Goal: Information Seeking & Learning: Learn about a topic

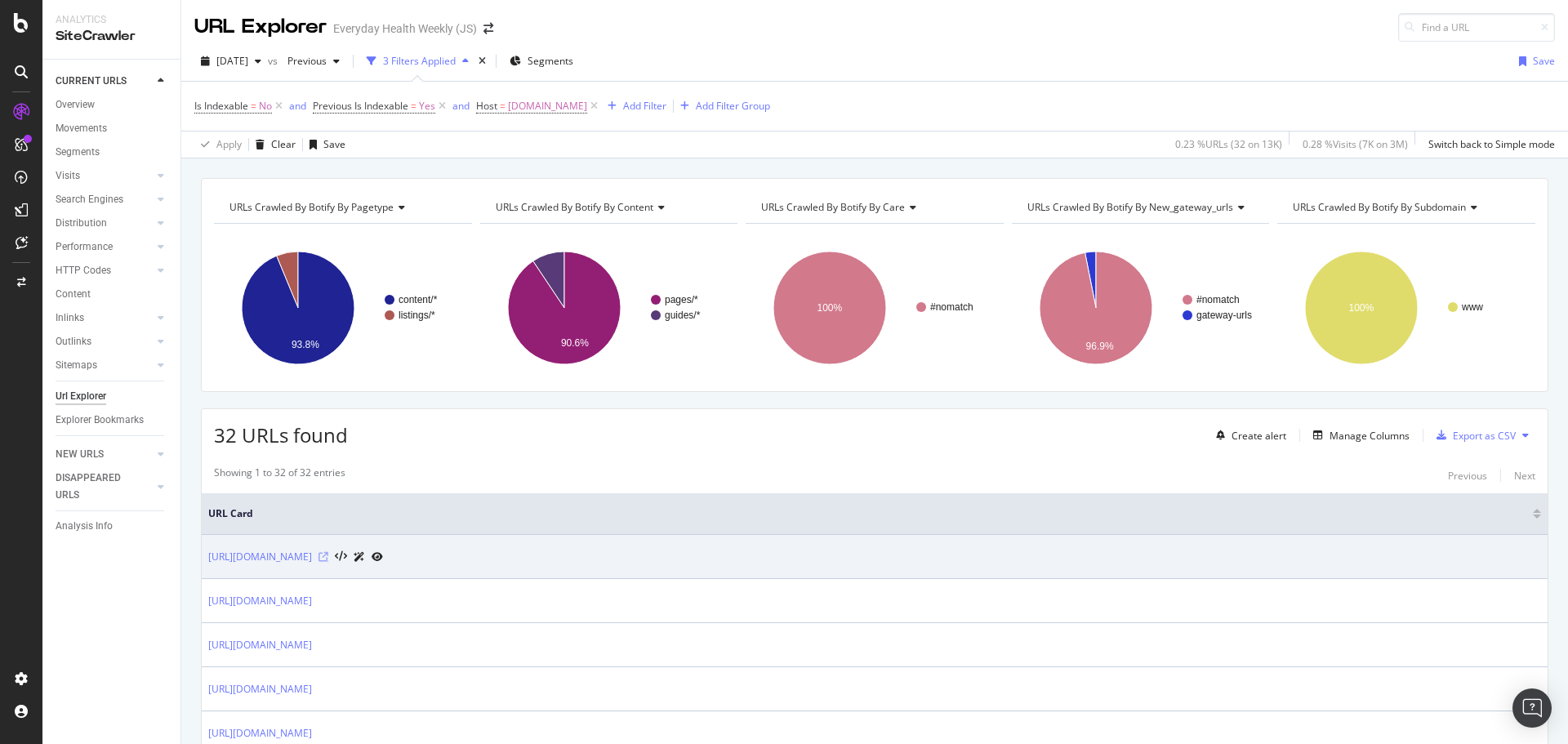
click at [329, 556] on icon at bounding box center [323, 556] width 9 height 9
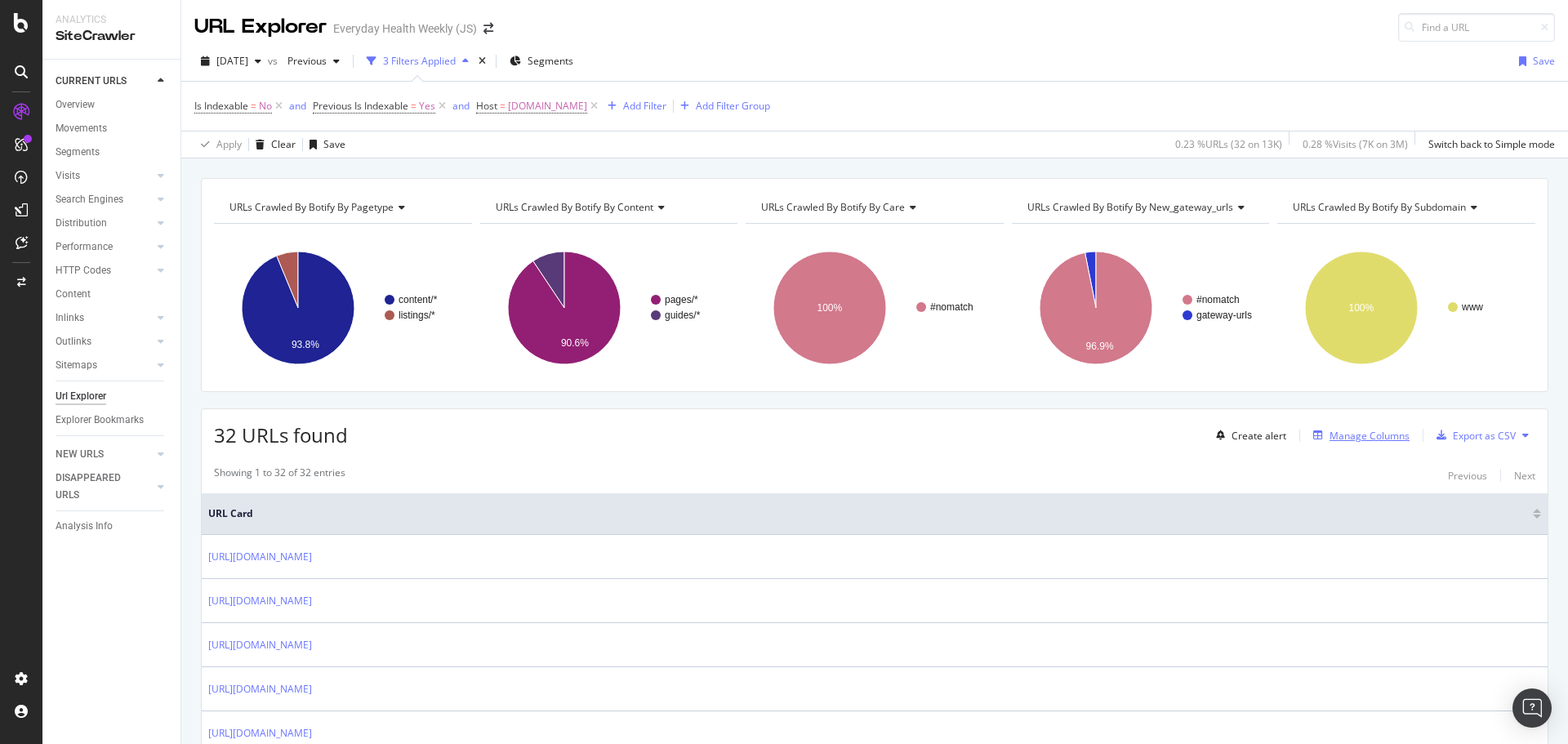
click at [1350, 433] on div "Manage Columns" at bounding box center [1370, 435] width 80 height 14
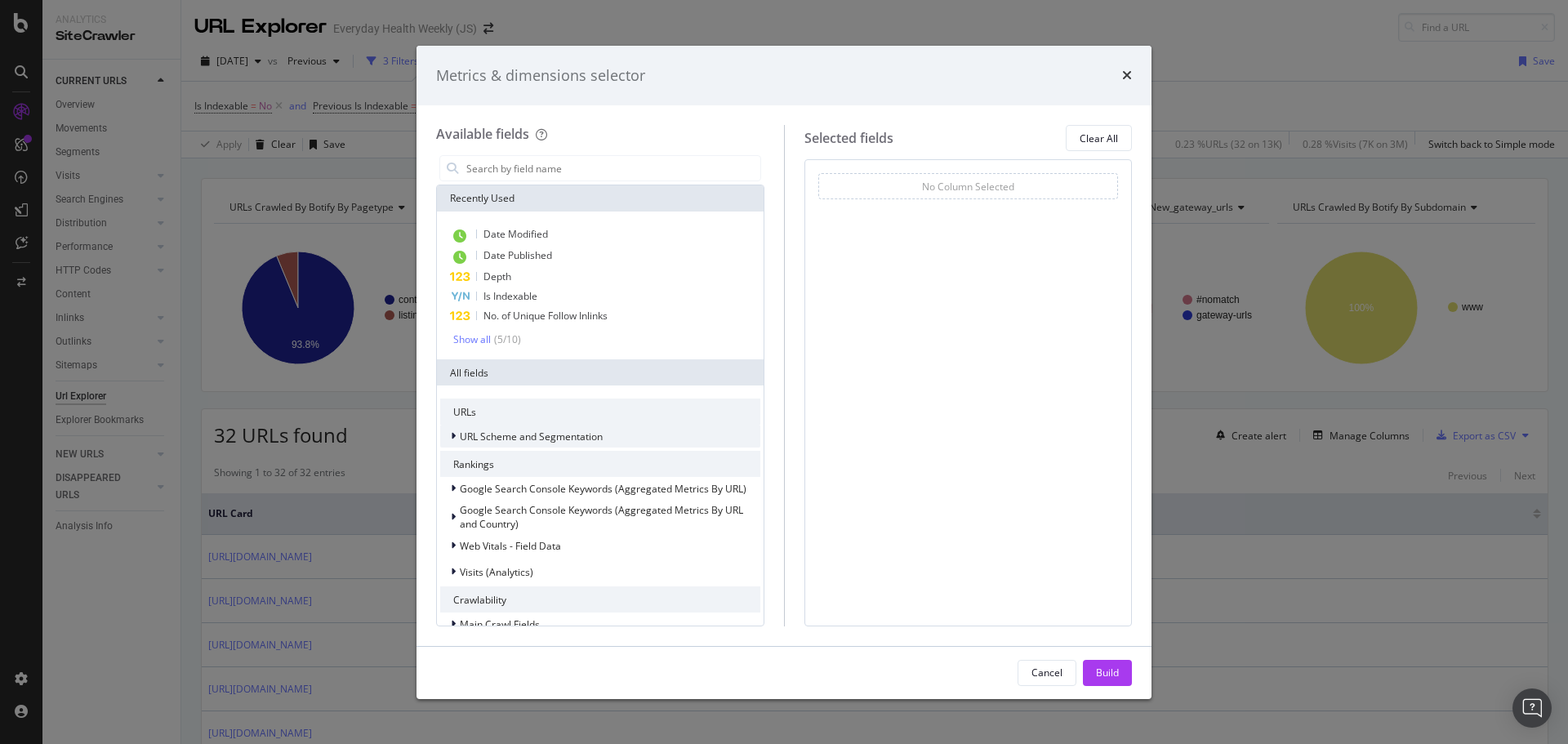
click at [562, 433] on span "URL Scheme and Segmentation" at bounding box center [531, 436] width 143 height 14
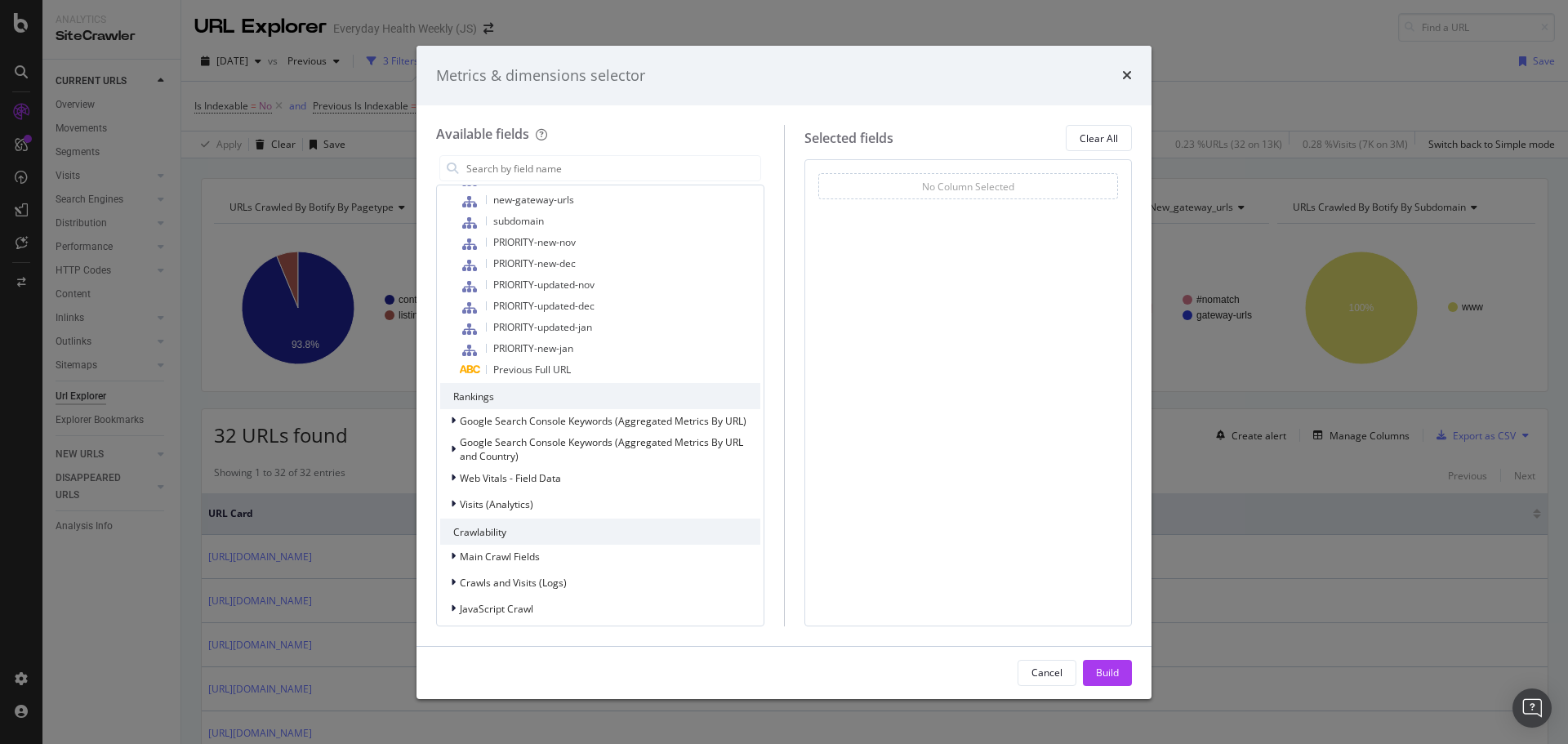
scroll to position [817, 0]
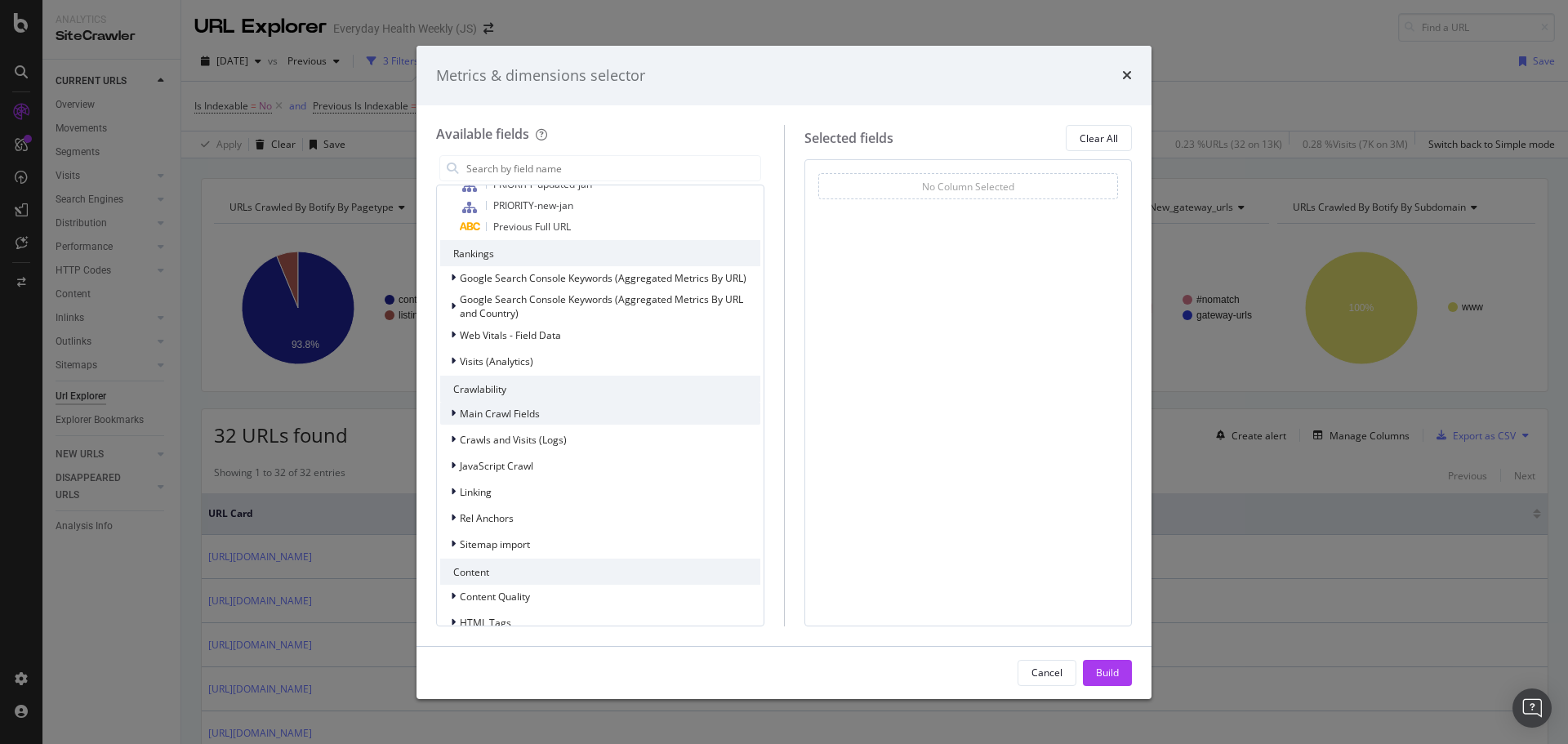
click at [524, 410] on span "Main Crawl Fields" at bounding box center [500, 413] width 80 height 14
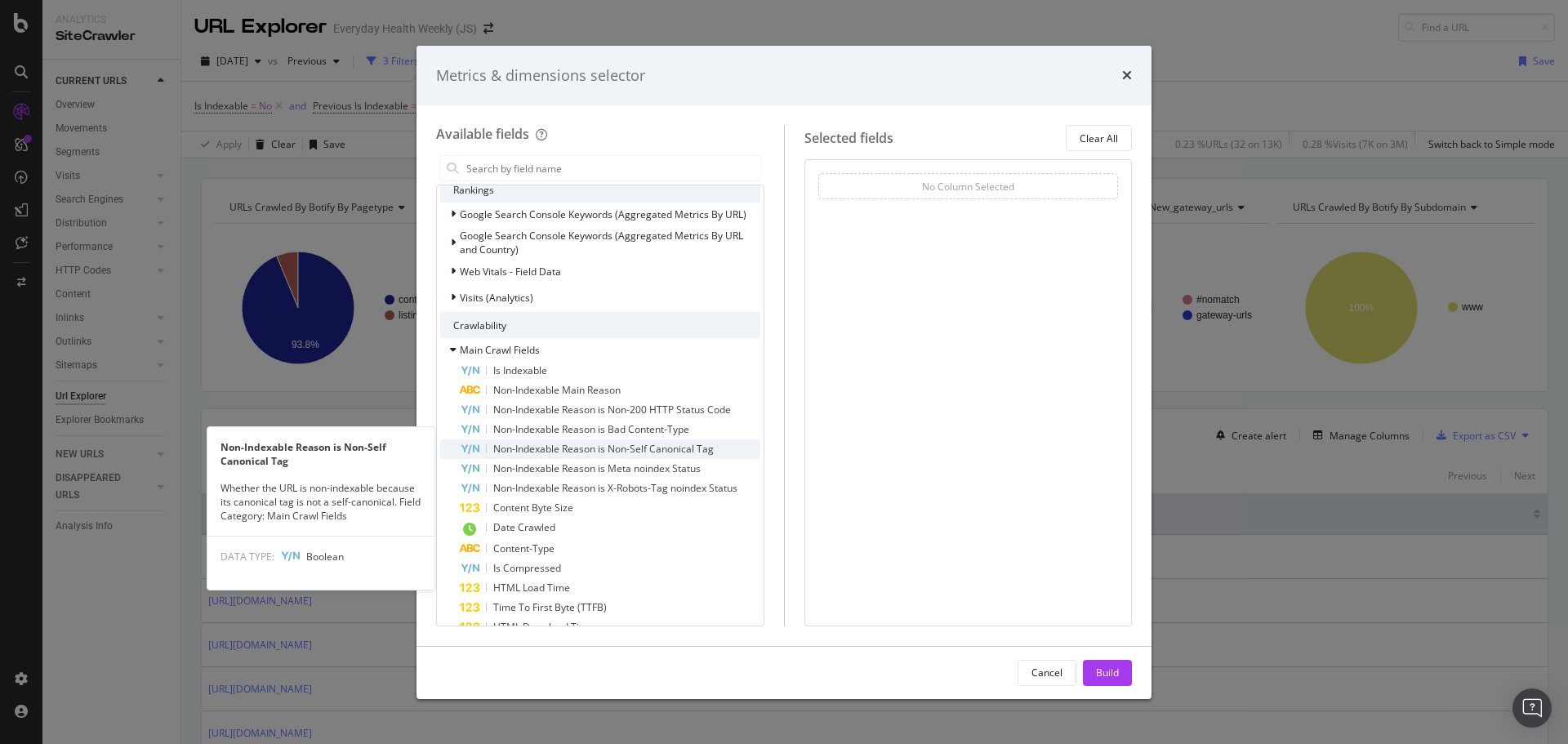
scroll to position [898, 0]
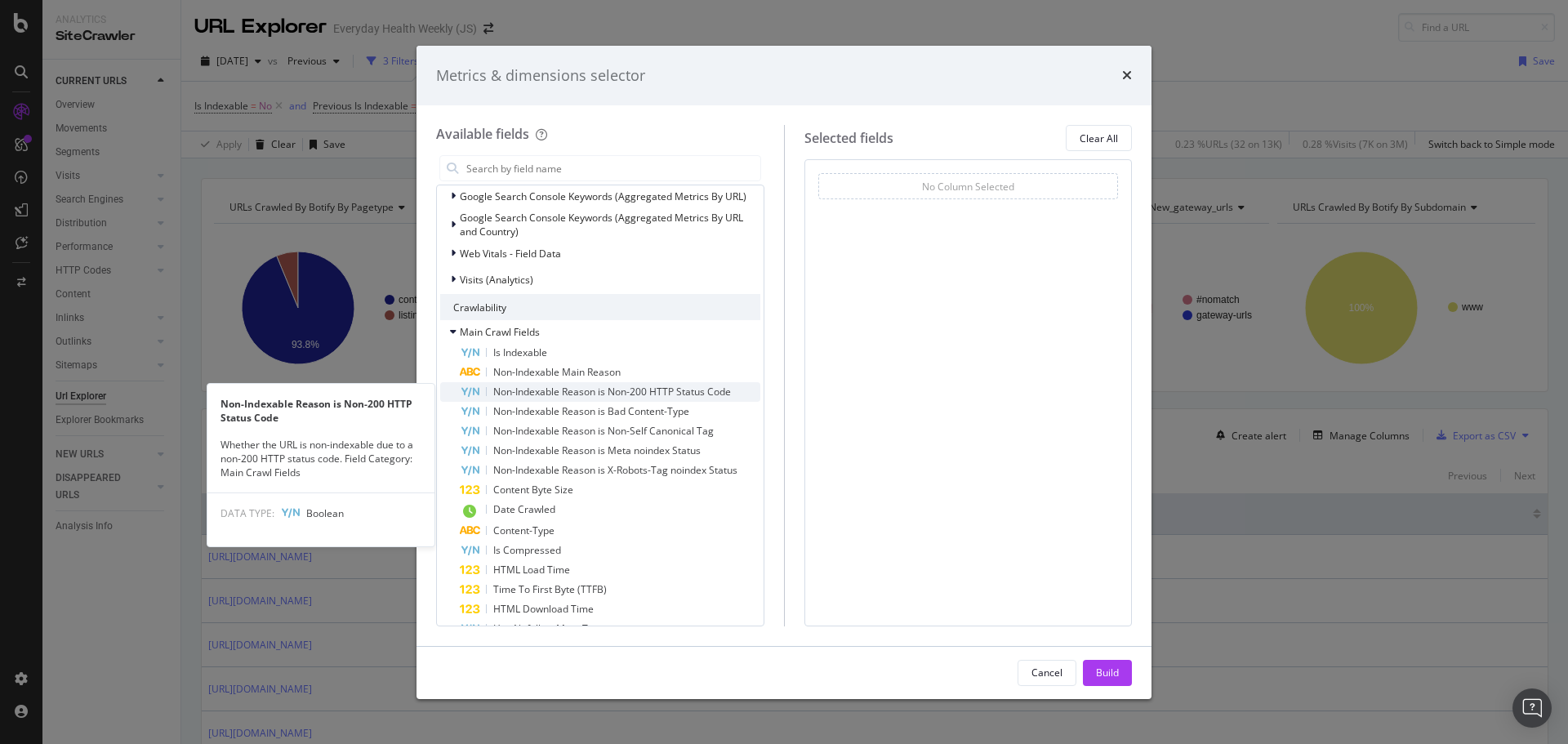
click at [582, 393] on span "Non-Indexable Reason is Non-200 HTTP Status Code" at bounding box center [612, 392] width 237 height 14
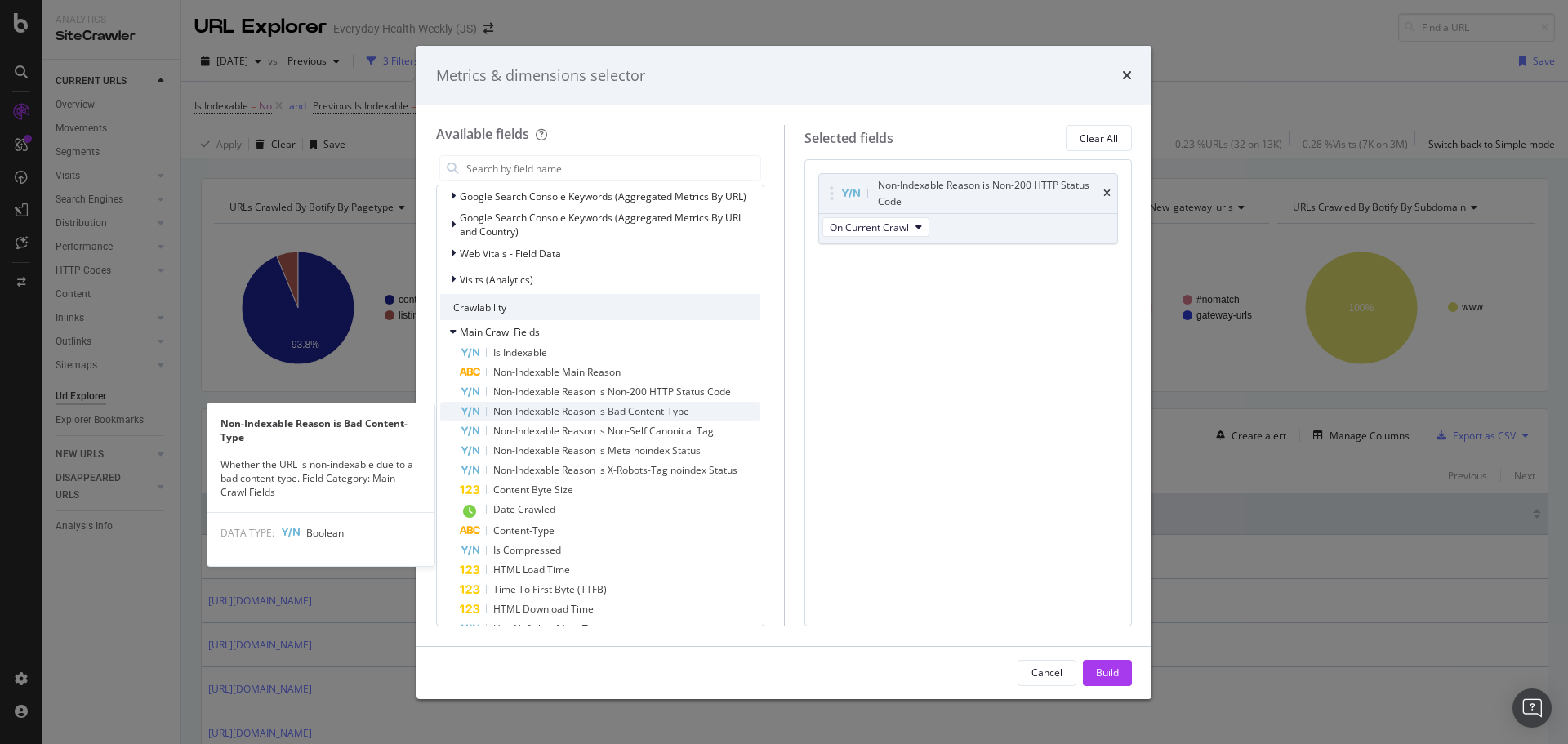
click at [585, 410] on span "Non-Indexable Reason is Bad Content-Type" at bounding box center [592, 411] width 196 height 14
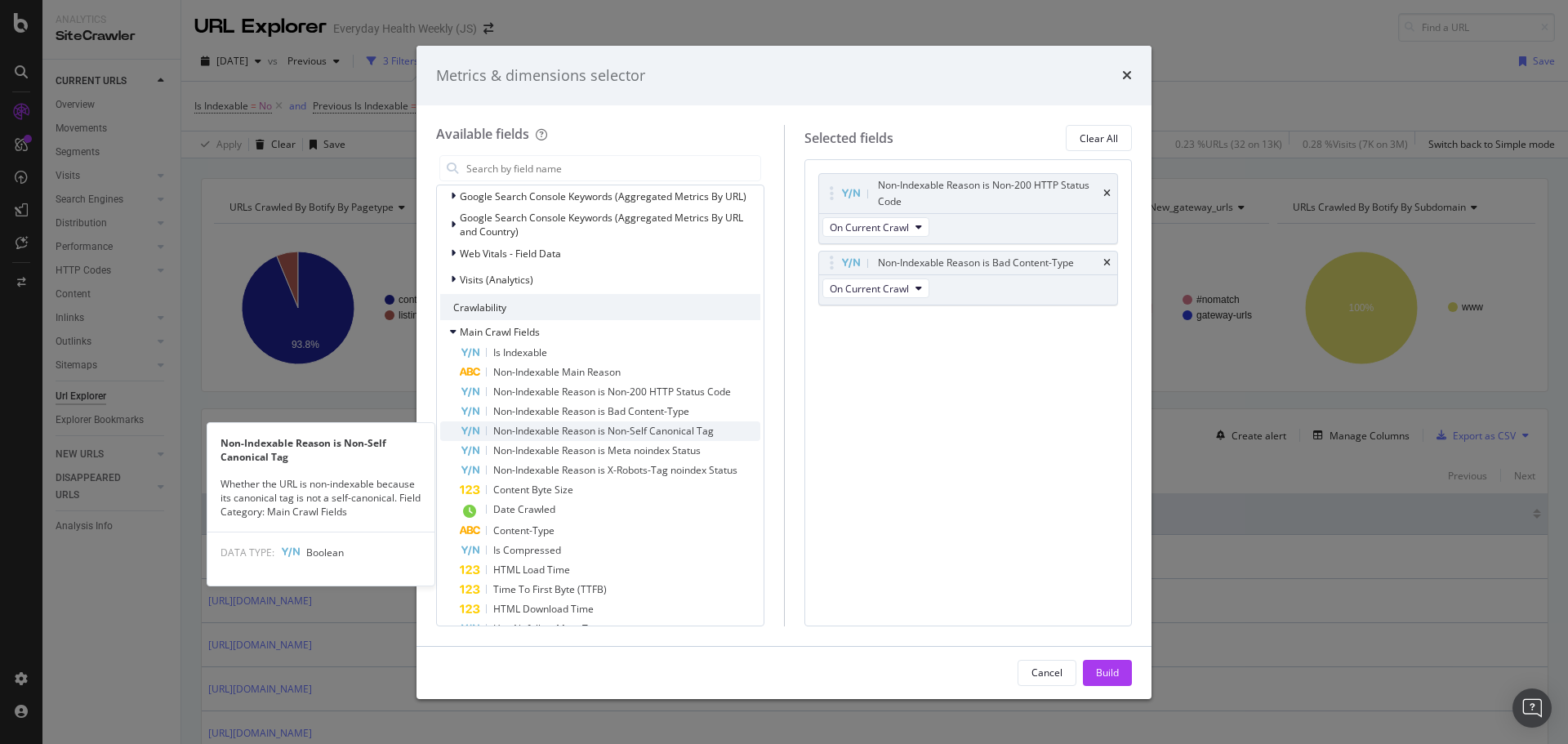
click at [588, 432] on span "Non-Indexable Reason is Non-Self Canonical Tag" at bounding box center [603, 431] width 220 height 14
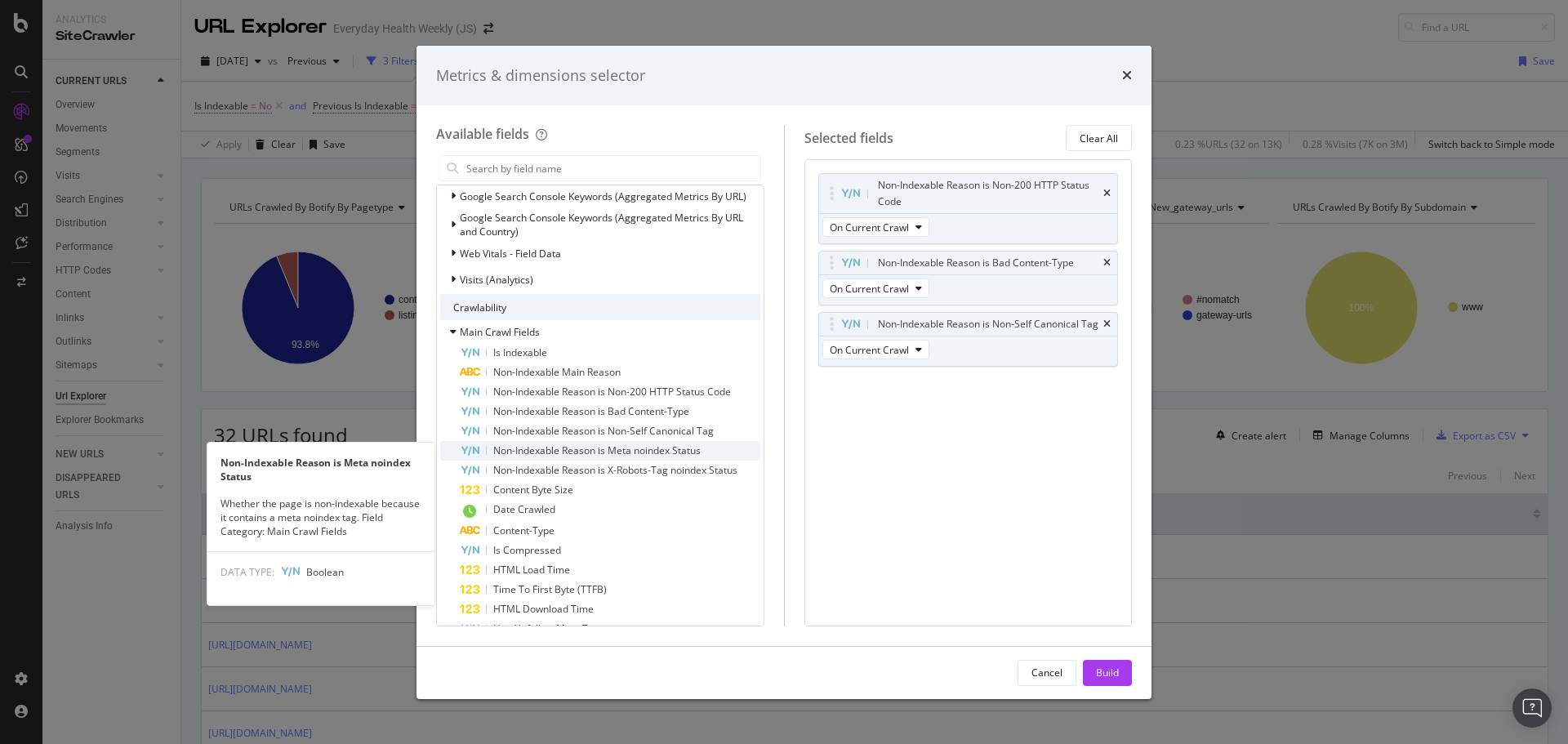
click at [586, 453] on span "Non-Indexable Reason is Meta noindex Status" at bounding box center [597, 450] width 207 height 14
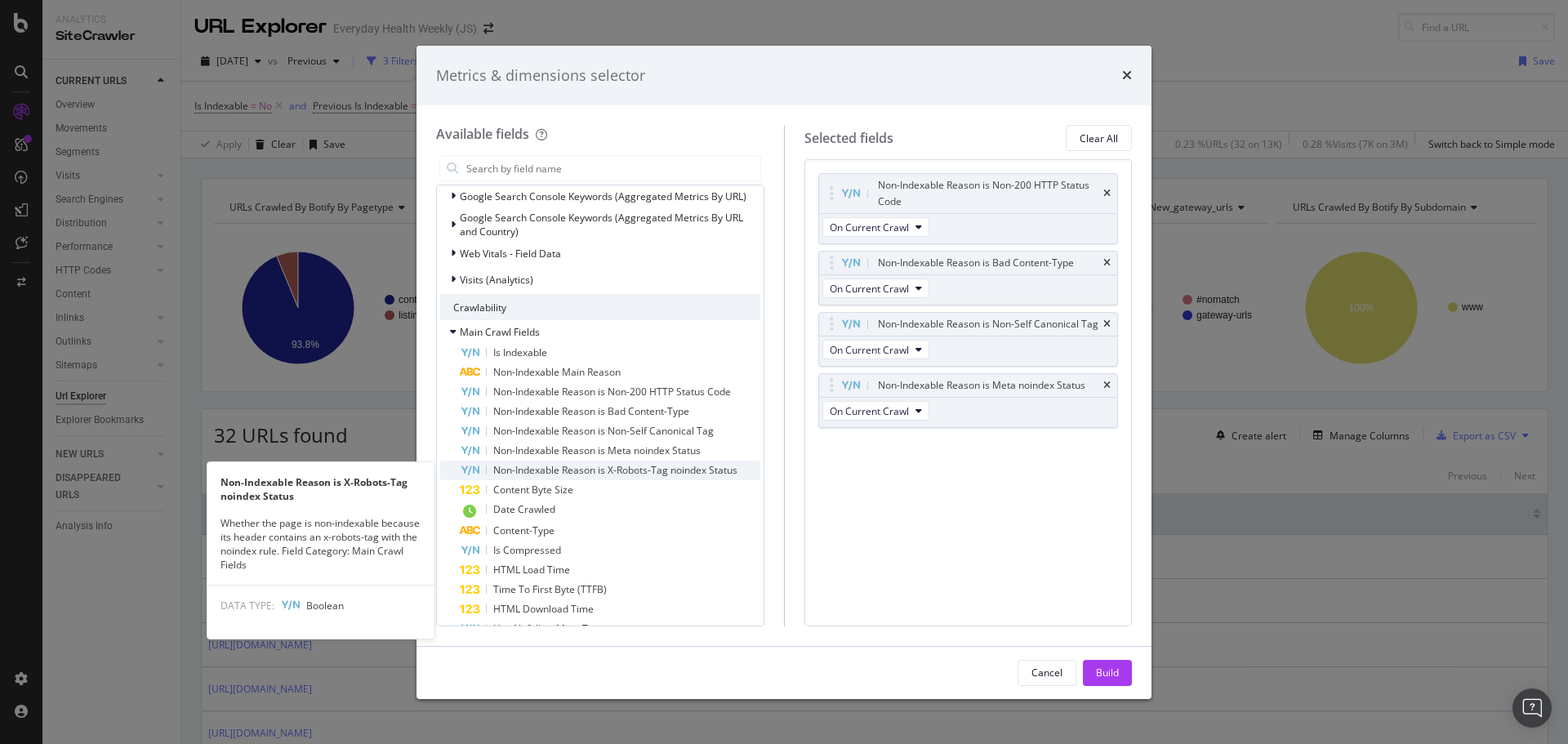
click at [586, 465] on span "Non-Indexable Reason is X-Robots-Tag noindex Status" at bounding box center [615, 470] width 244 height 14
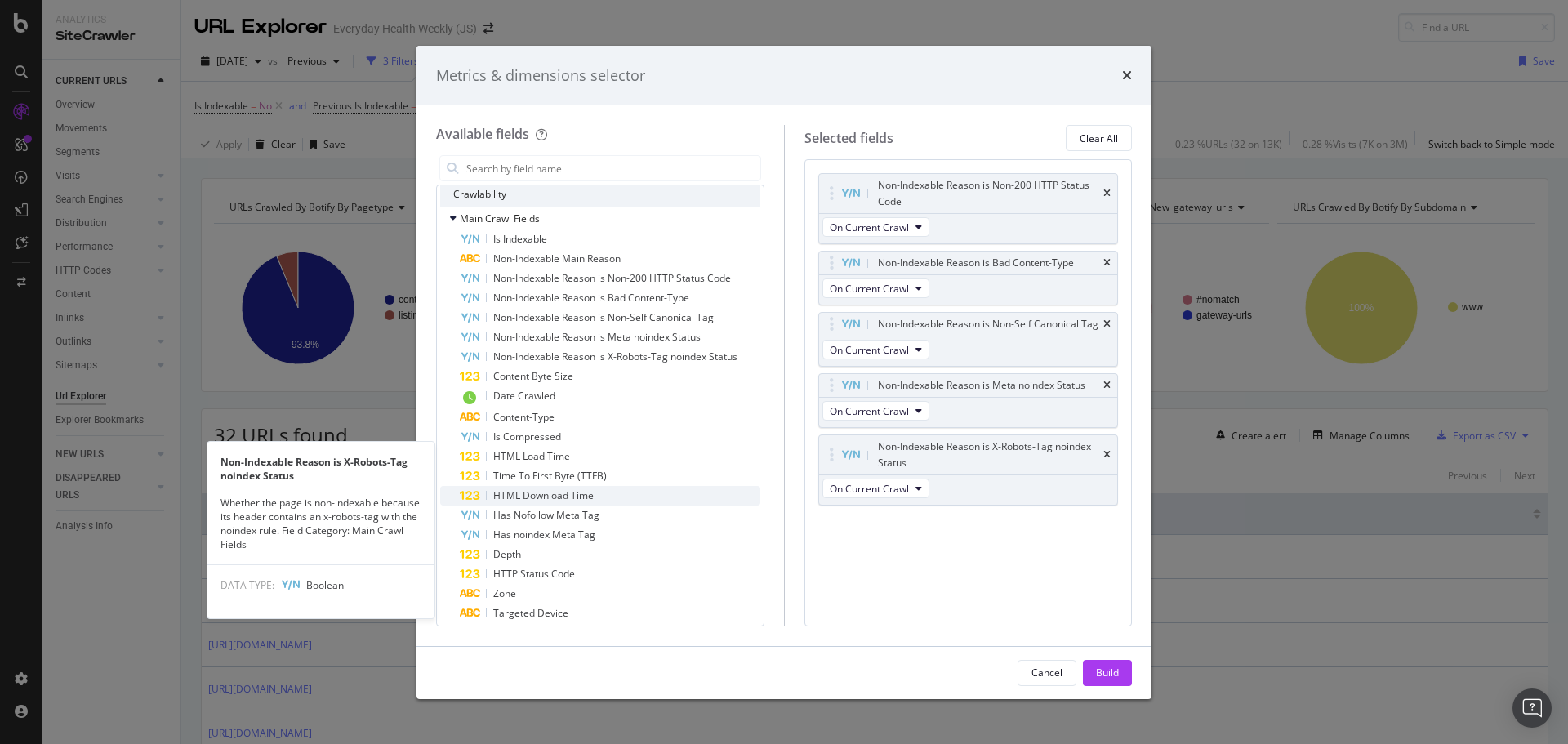
scroll to position [1061, 0]
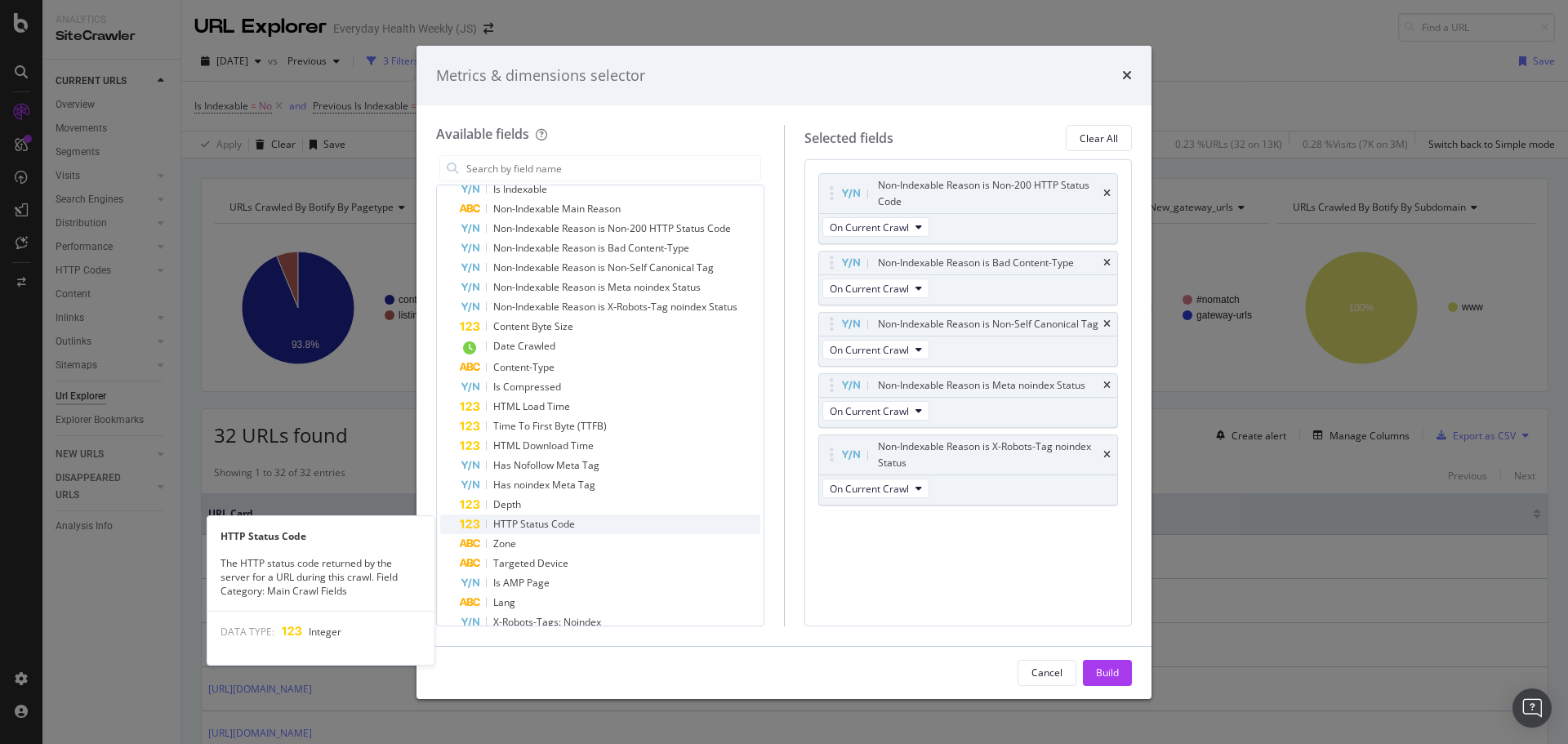
click at [535, 526] on span "HTTP Status Code" at bounding box center [534, 524] width 82 height 14
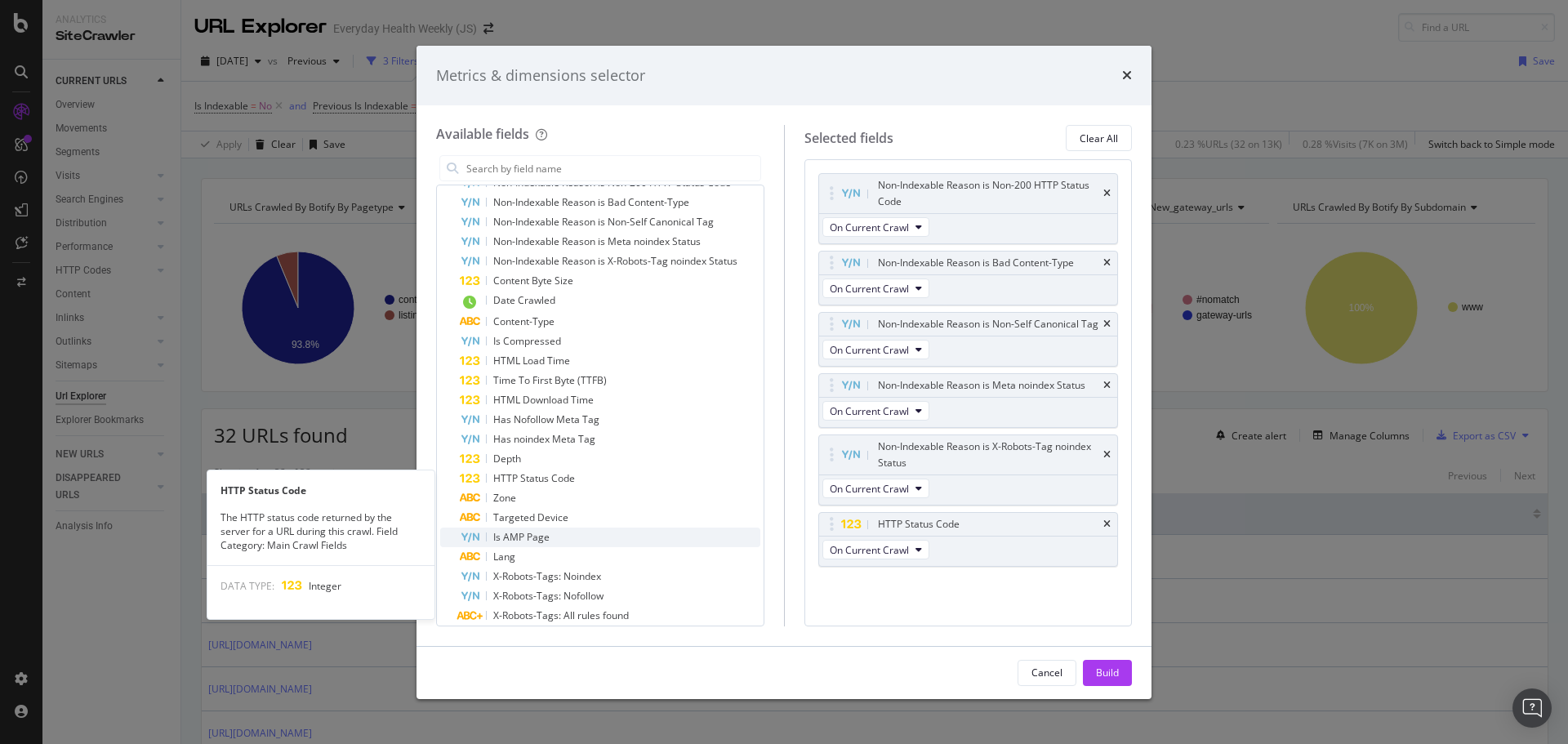
scroll to position [1143, 0]
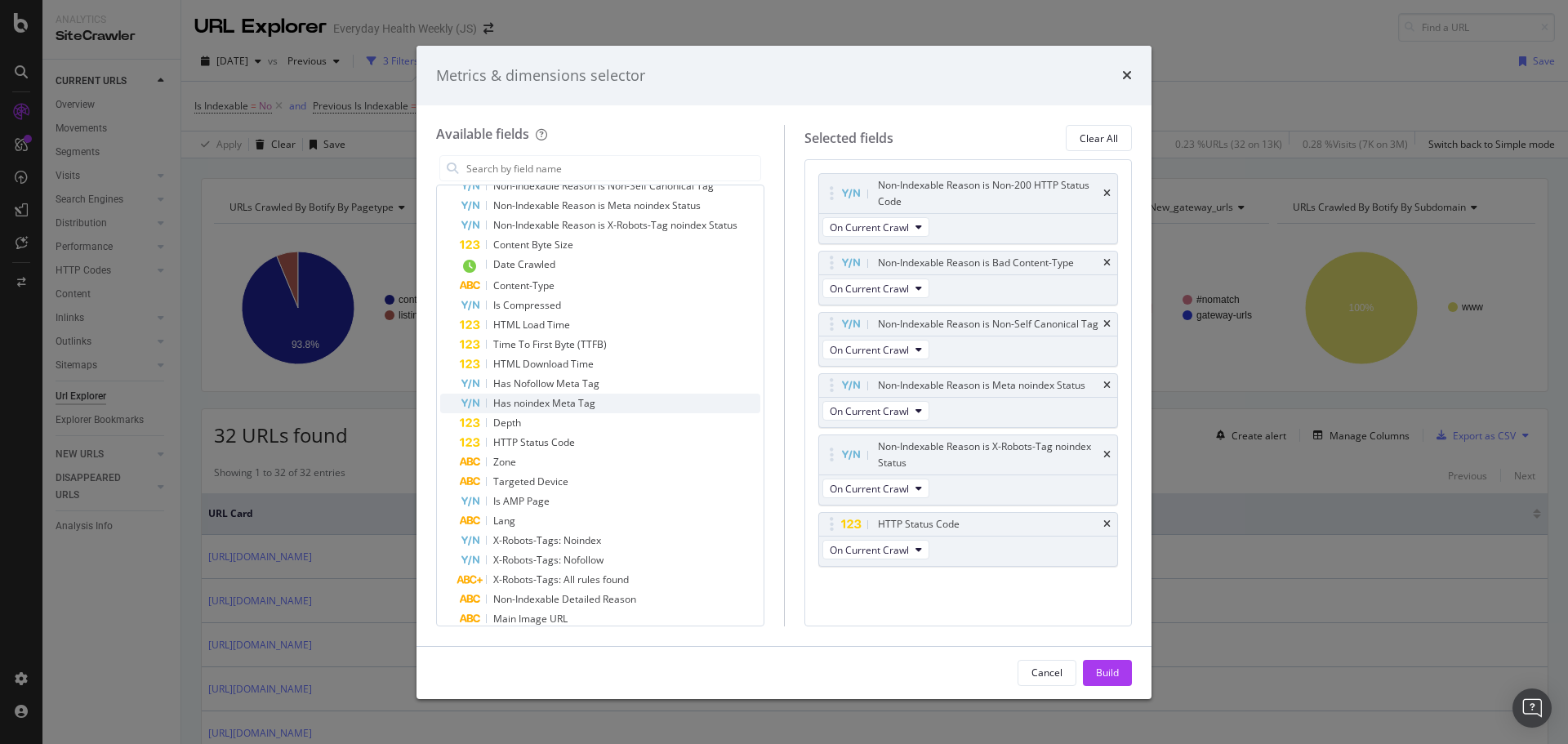
click at [571, 404] on span "Has noindex Meta Tag" at bounding box center [545, 403] width 102 height 14
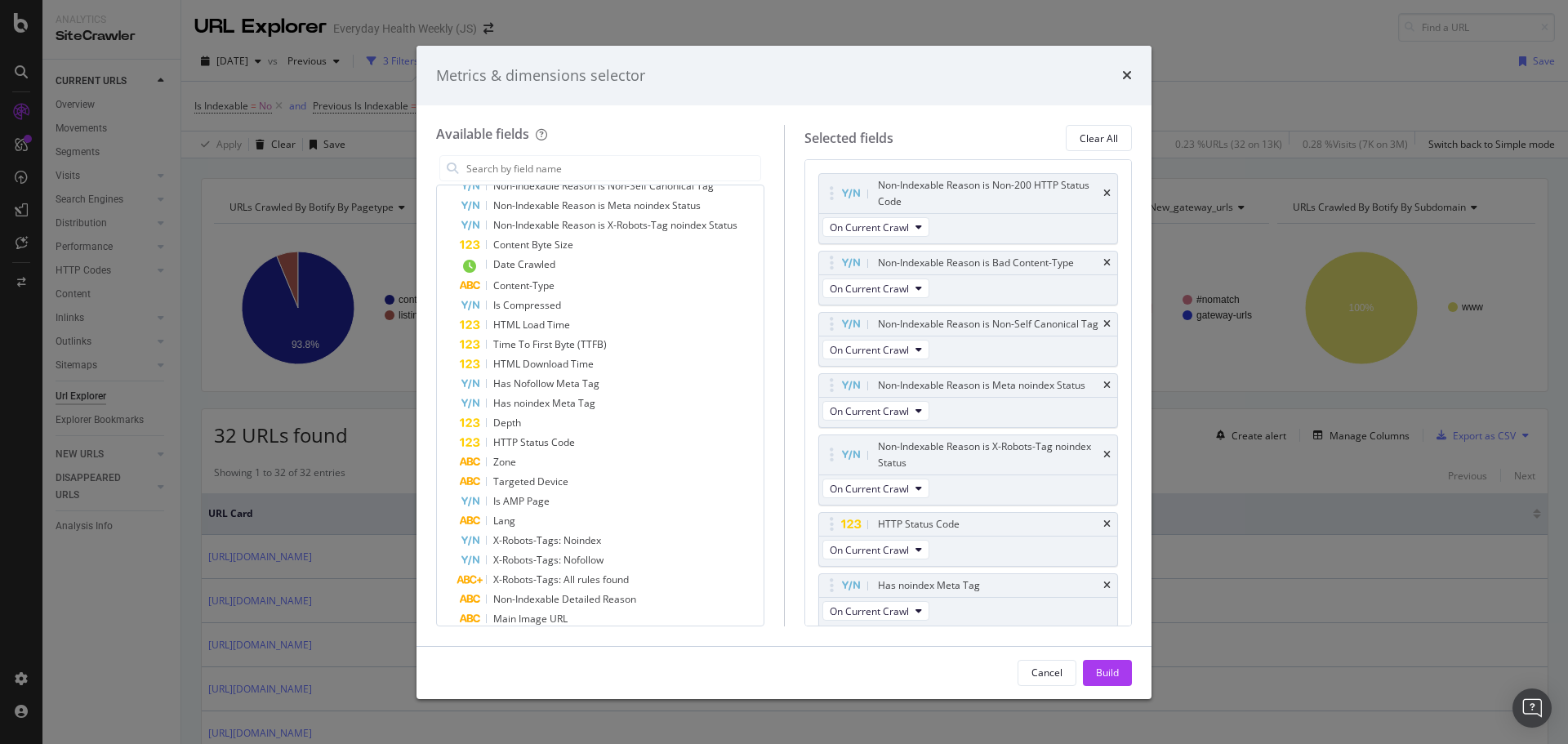
scroll to position [20, 0]
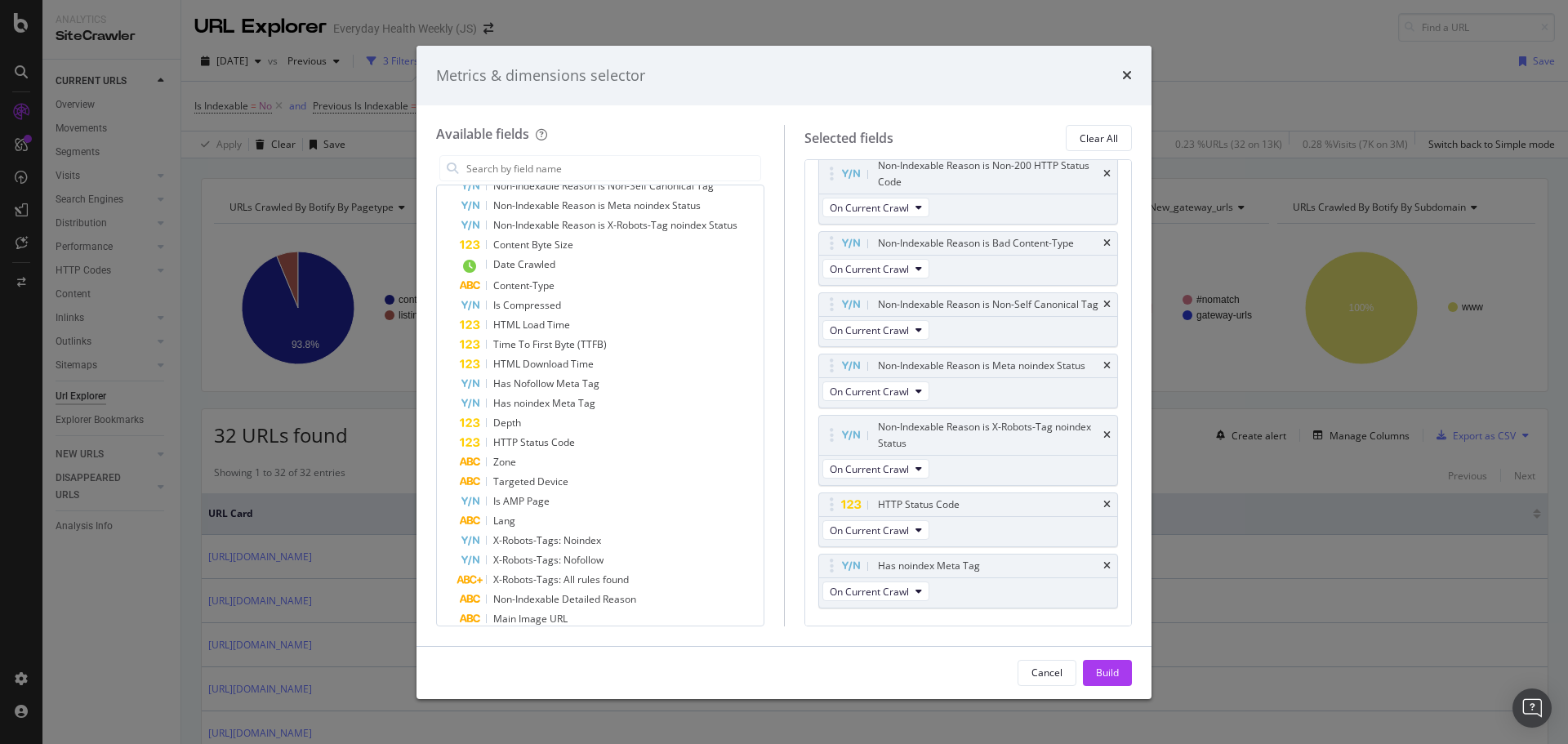
click at [1101, 678] on div "Build" at bounding box center [1107, 672] width 23 height 14
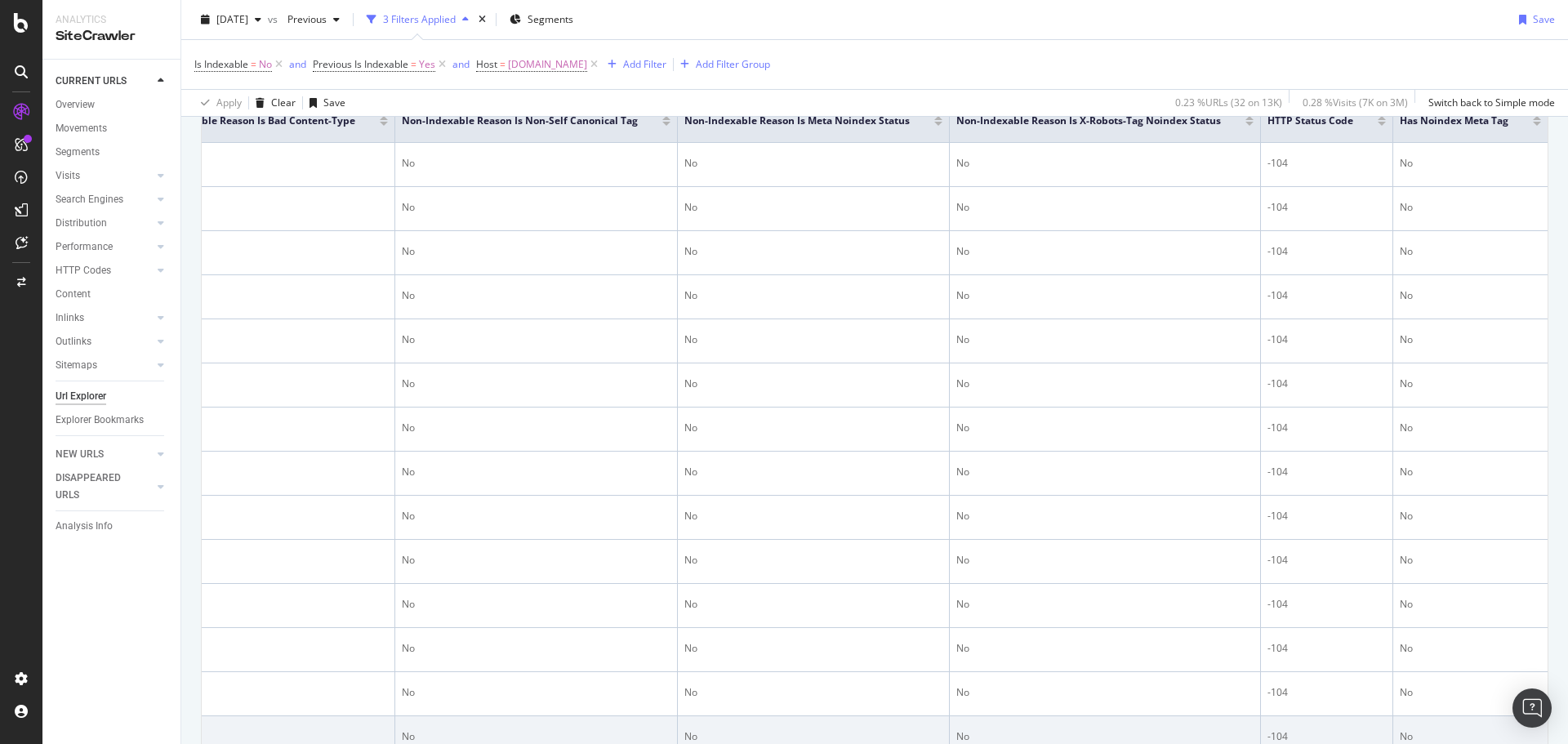
scroll to position [193, 0]
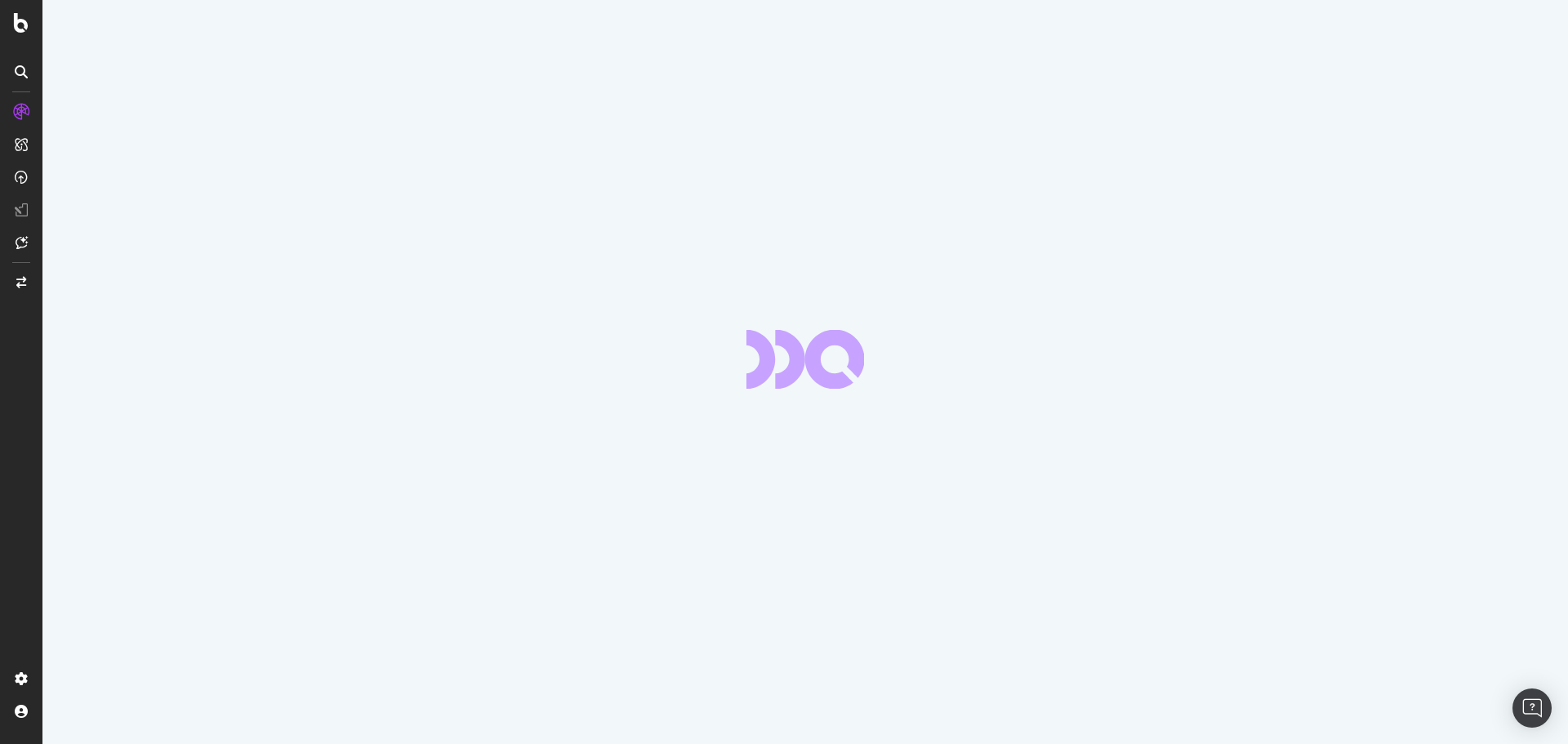
click at [1119, 352] on div at bounding box center [805, 372] width 1525 height 744
